Goal: Find specific page/section: Find specific page/section

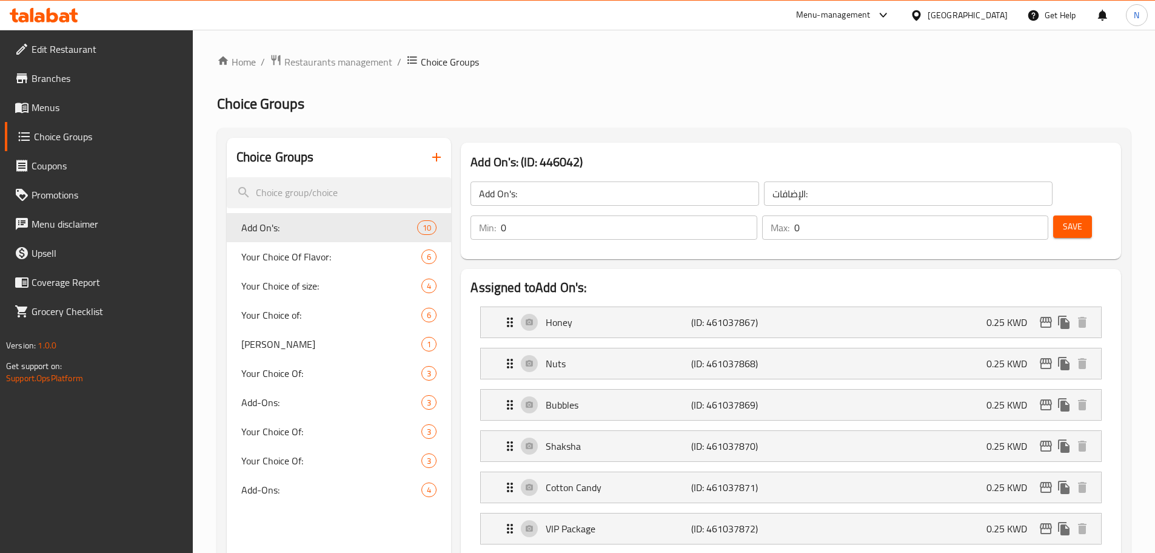
click at [999, 8] on div "Kuwait" at bounding box center [968, 14] width 80 height 13
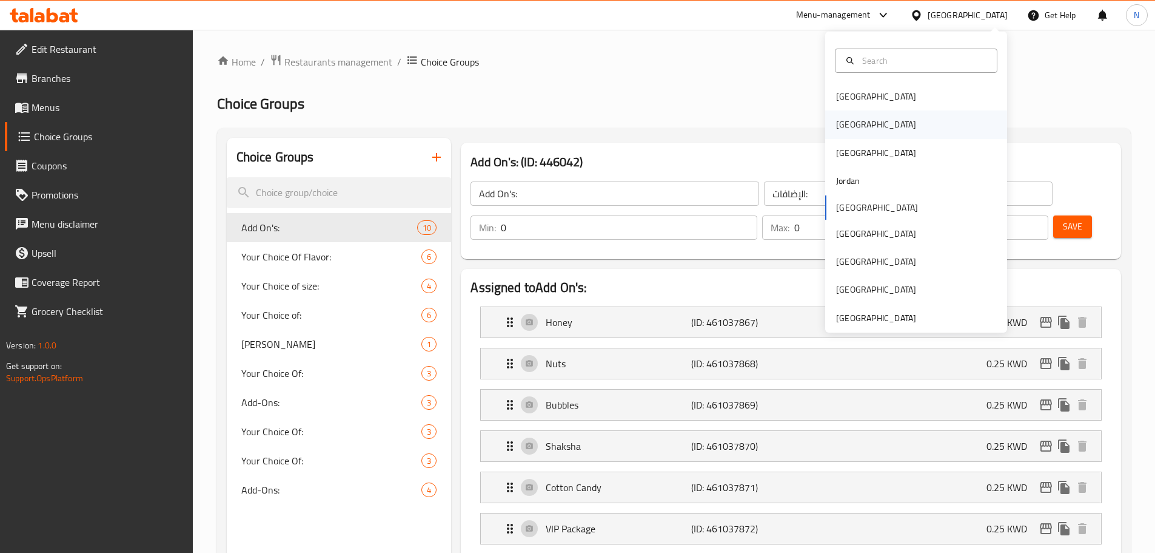
click at [838, 126] on div "[GEOGRAPHIC_DATA]" at bounding box center [876, 124] width 80 height 13
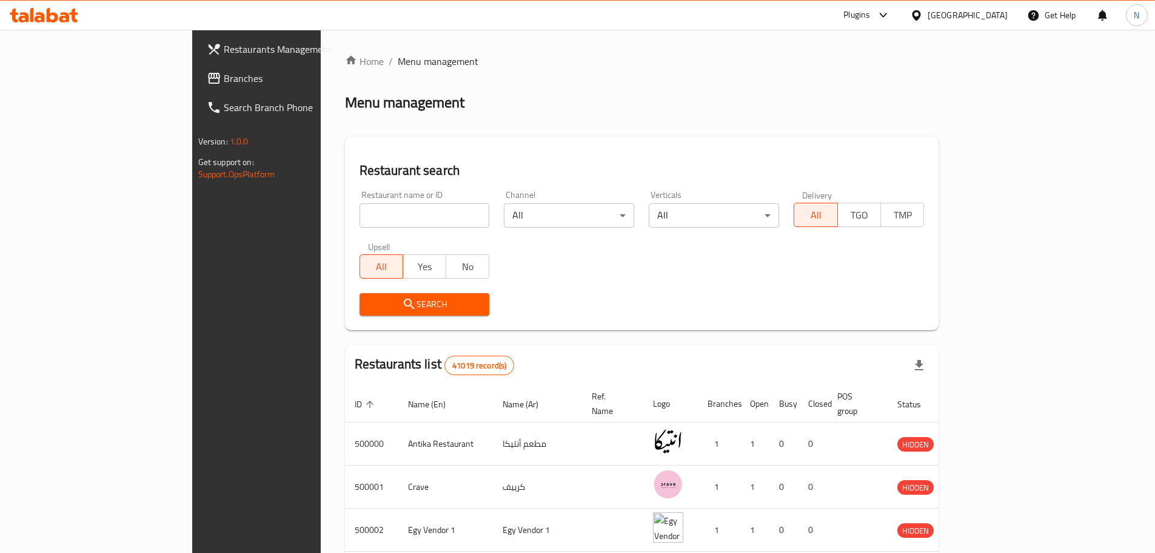
click at [224, 83] on span "Branches" at bounding box center [300, 78] width 152 height 15
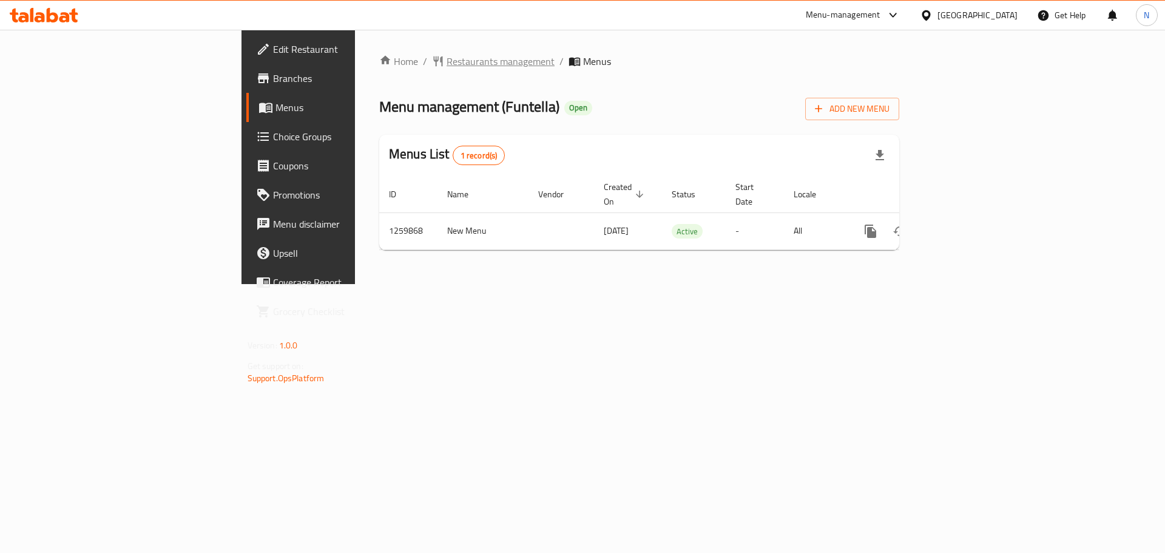
click at [446, 64] on span "Restaurants management" at bounding box center [500, 61] width 108 height 15
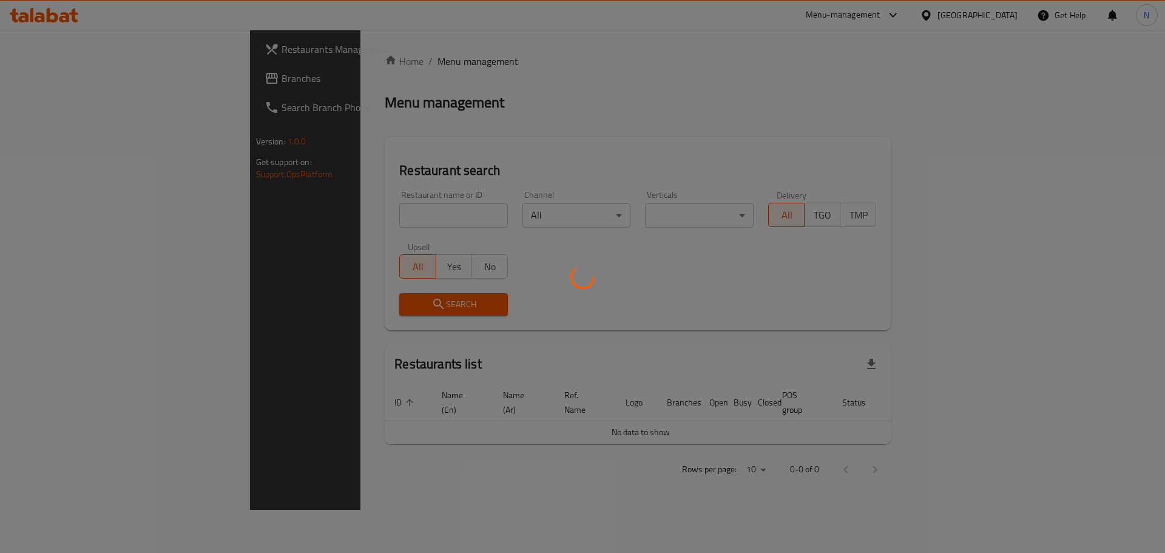
click at [67, 75] on div at bounding box center [582, 276] width 1165 height 553
click at [64, 75] on div at bounding box center [582, 276] width 1165 height 553
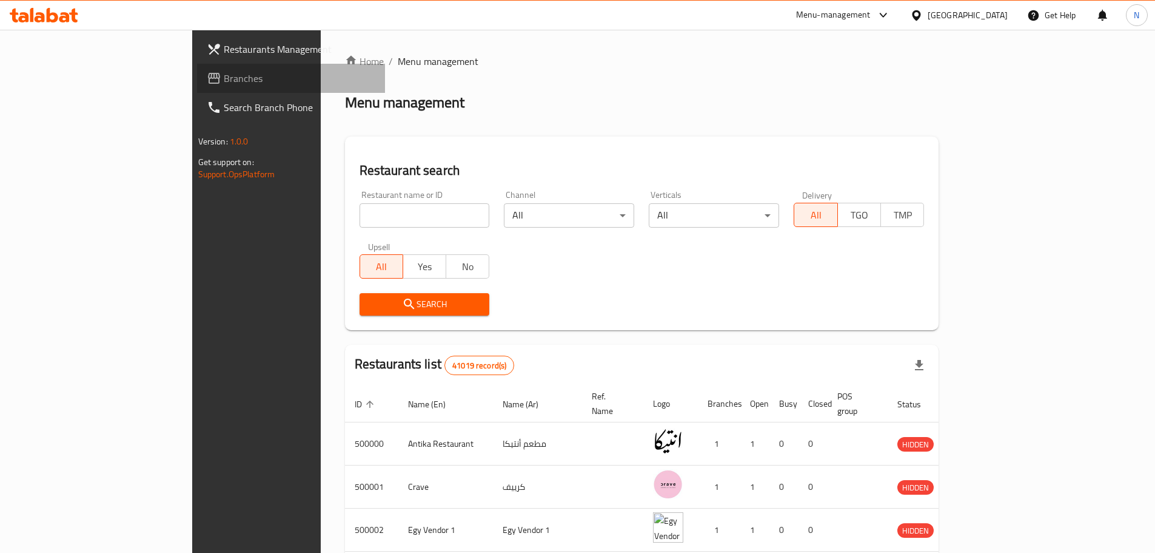
click at [224, 75] on span "Branches" at bounding box center [300, 78] width 152 height 15
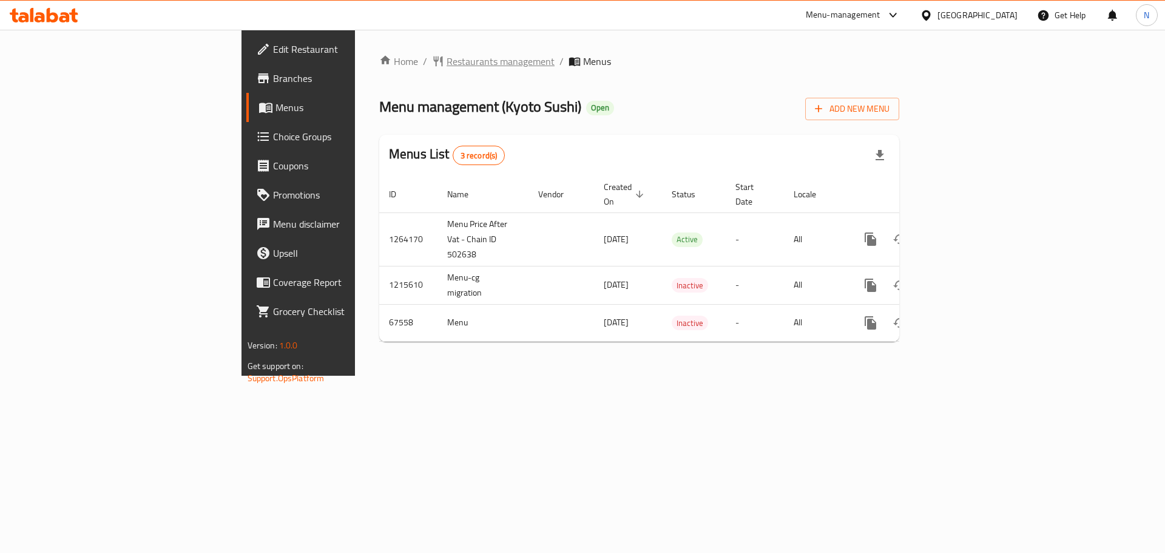
click at [446, 62] on span "Restaurants management" at bounding box center [500, 61] width 108 height 15
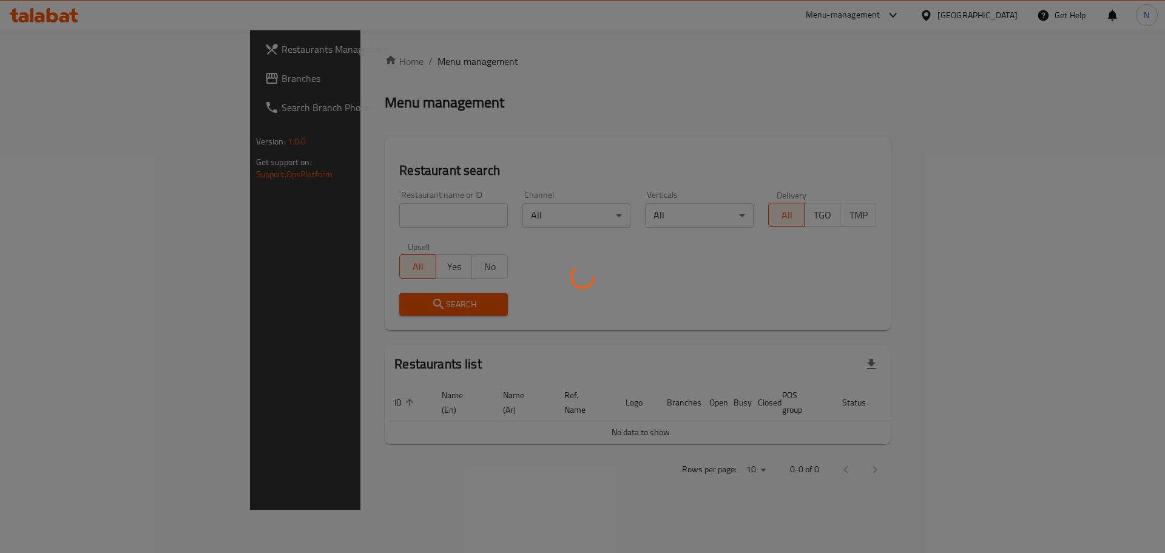
click at [43, 80] on div at bounding box center [582, 276] width 1165 height 553
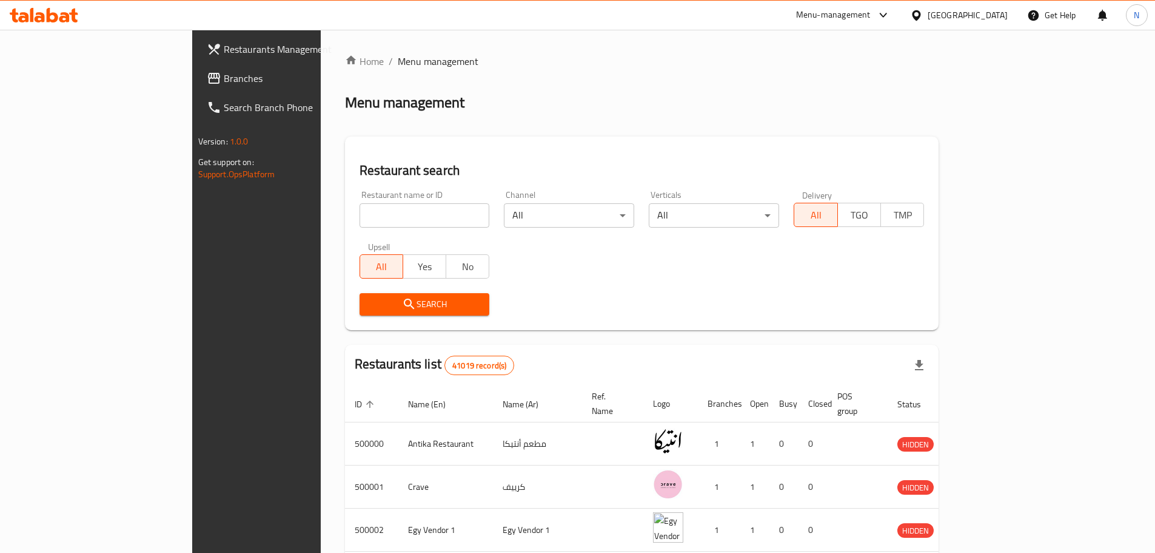
click at [224, 80] on span "Branches" at bounding box center [300, 78] width 152 height 15
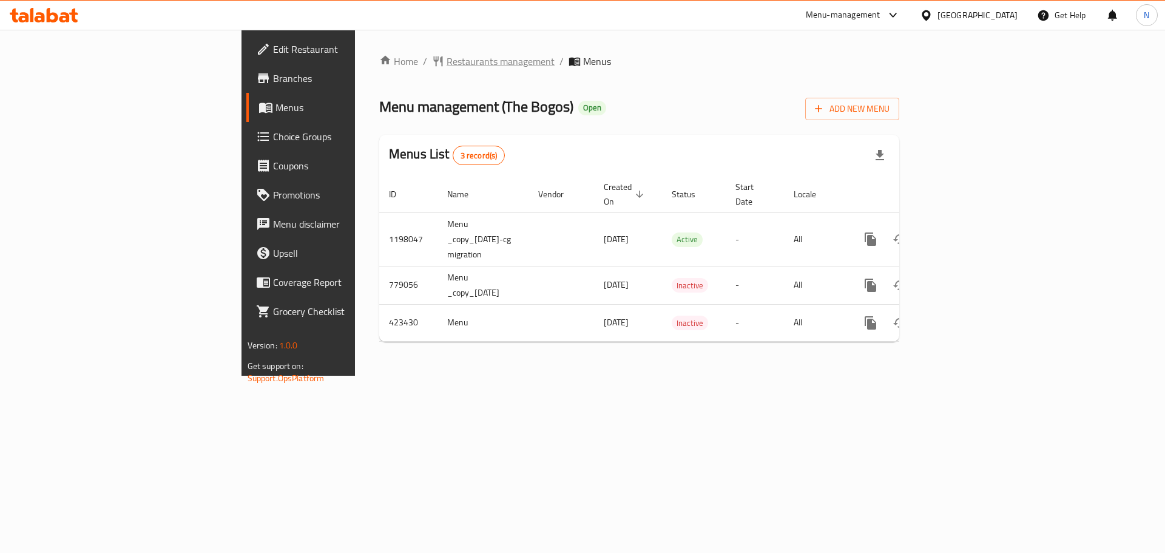
click at [446, 58] on span "Restaurants management" at bounding box center [500, 61] width 108 height 15
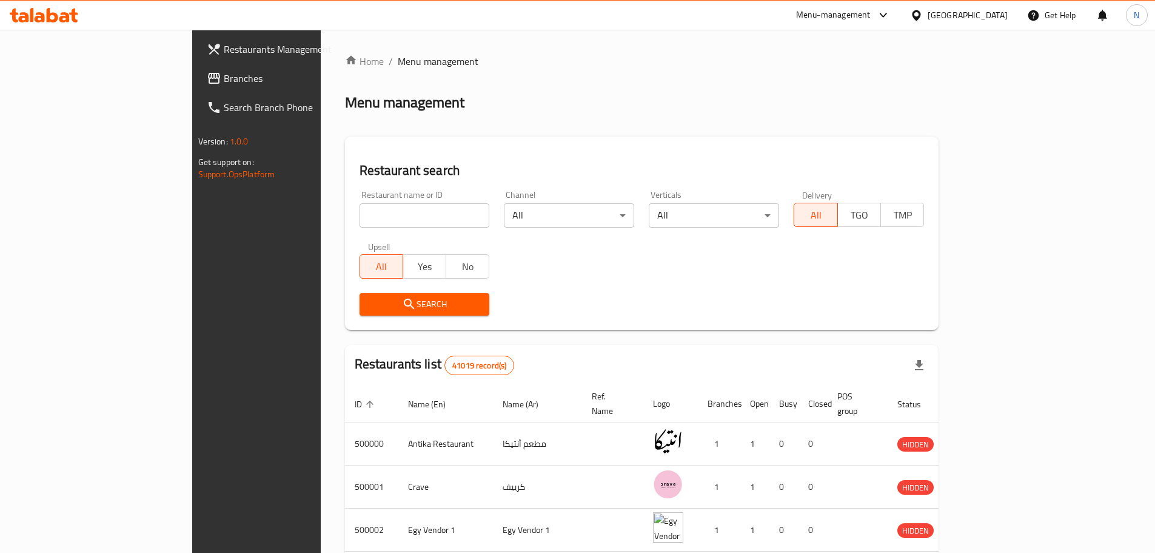
click at [224, 85] on span "Branches" at bounding box center [300, 78] width 152 height 15
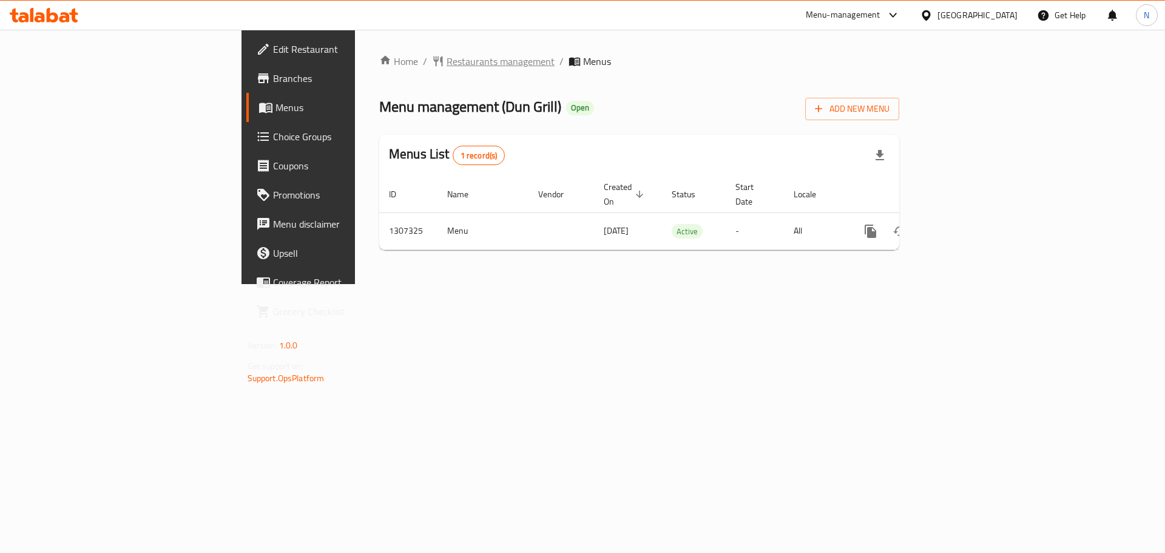
click at [446, 54] on span "Restaurants management" at bounding box center [500, 61] width 108 height 15
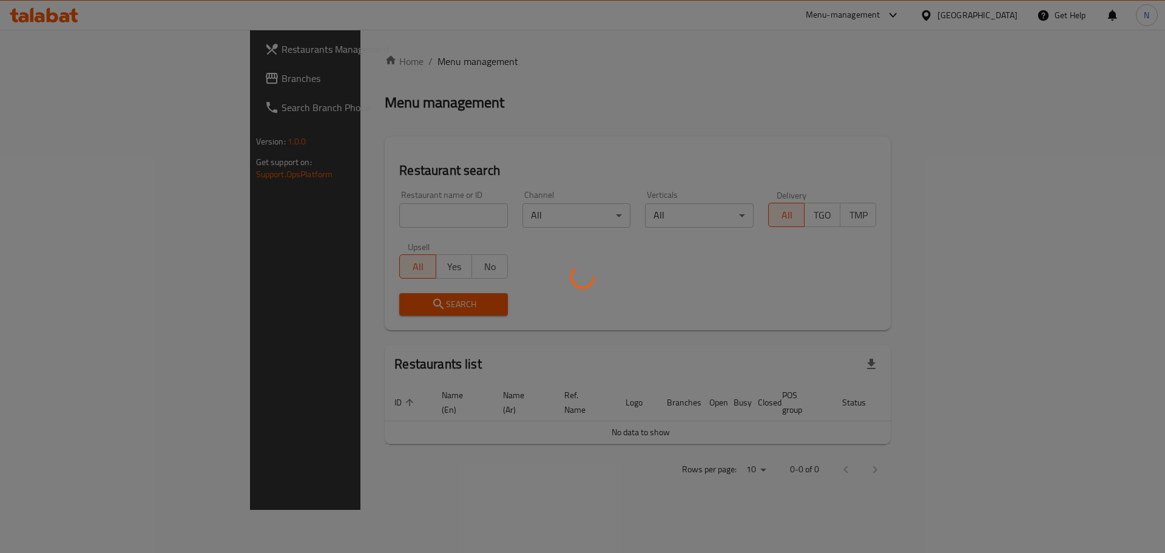
click at [62, 78] on div at bounding box center [582, 276] width 1165 height 553
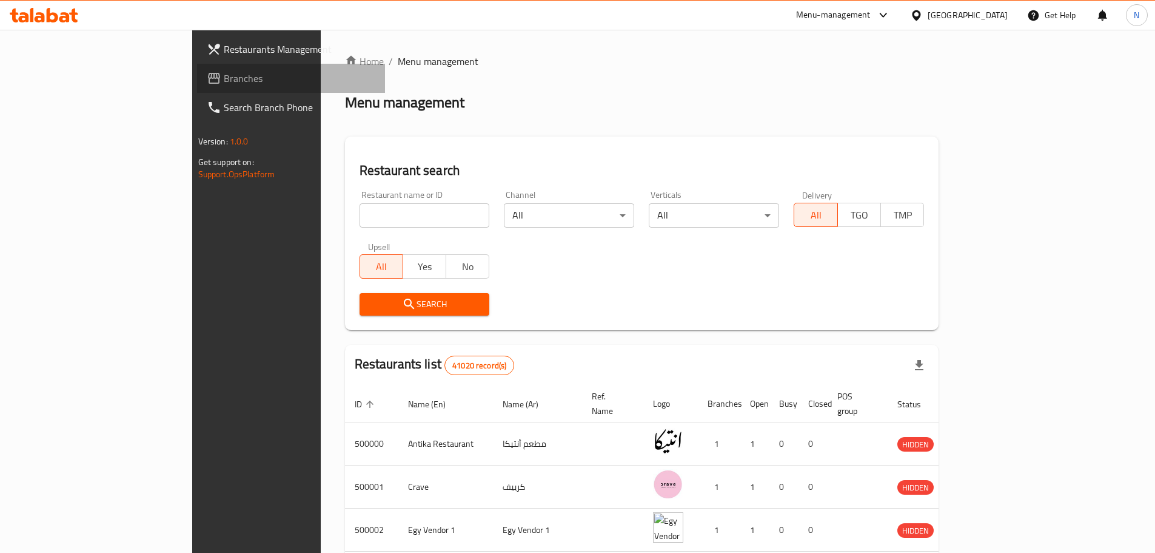
click at [224, 78] on span "Branches" at bounding box center [300, 78] width 152 height 15
